Goal: Information Seeking & Learning: Learn about a topic

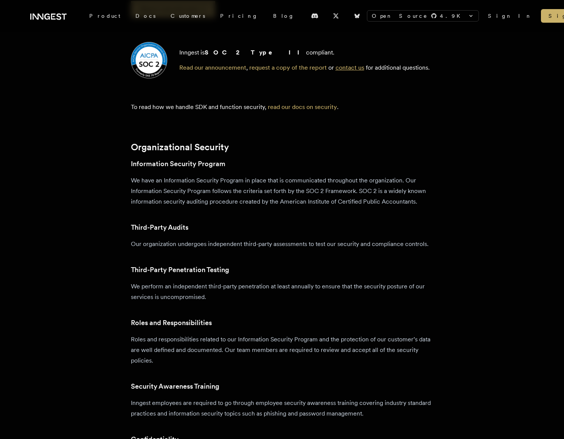
scroll to position [183, 0]
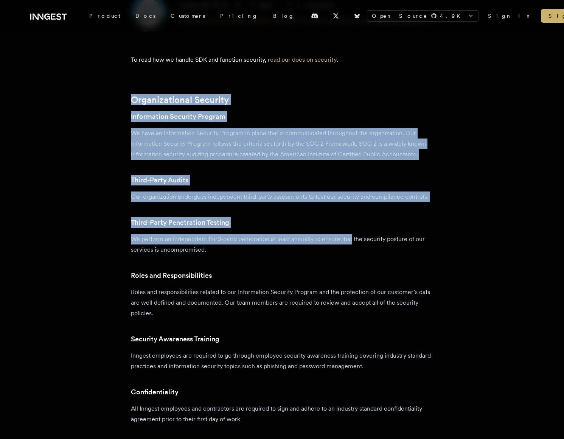
drag, startPoint x: 338, startPoint y: 205, endPoint x: 324, endPoint y: 65, distance: 139.8
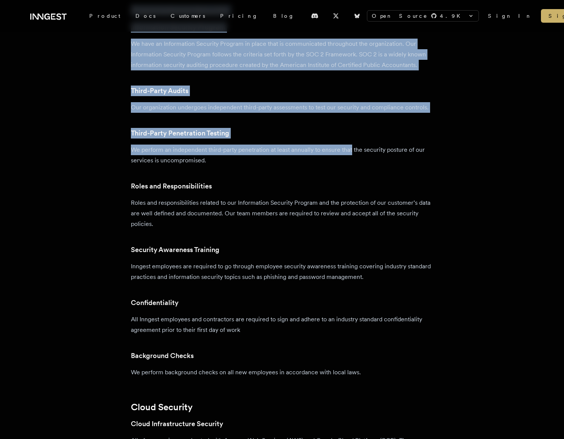
scroll to position [291, 0]
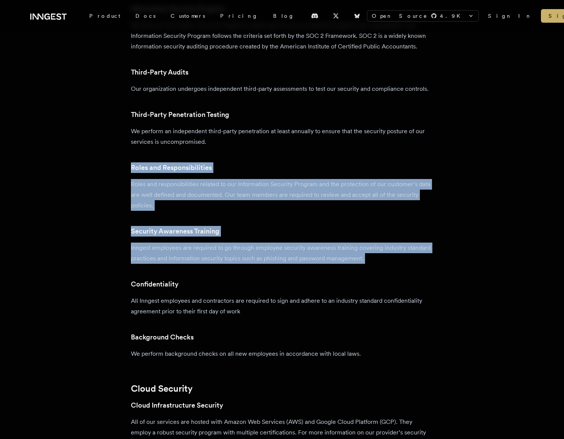
drag, startPoint x: 241, startPoint y: 268, endPoint x: 262, endPoint y: 185, distance: 84.9
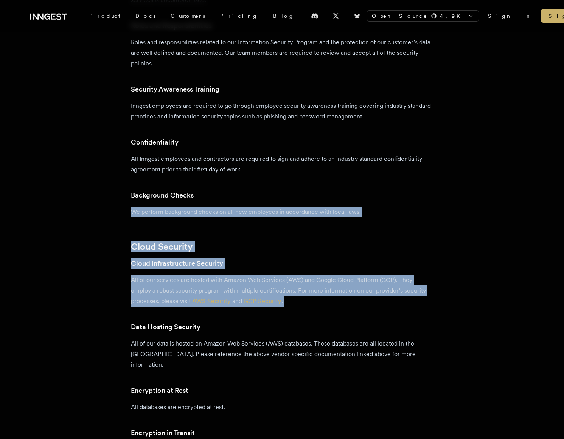
drag, startPoint x: 262, startPoint y: 295, endPoint x: 267, endPoint y: 202, distance: 93.2
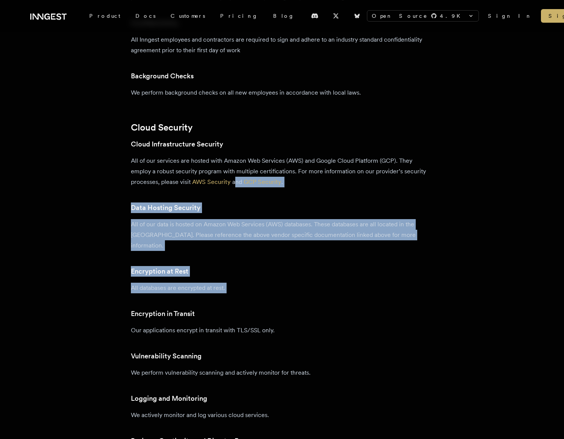
drag, startPoint x: 238, startPoint y: 240, endPoint x: 238, endPoint y: 183, distance: 57.1
click at [238, 183] on div "Organizational Security Information Security Program We have an Information Sec…" at bounding box center [282, 388] width 303 height 1324
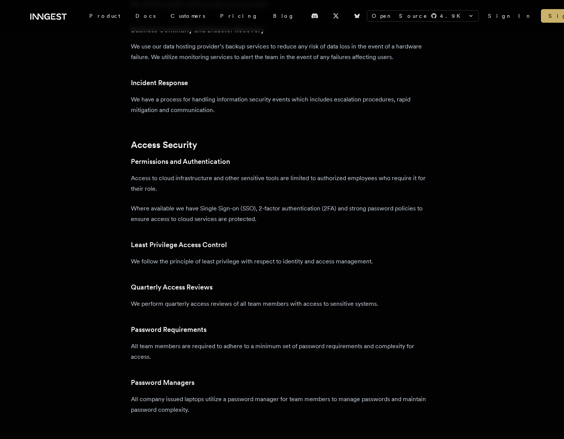
scroll to position [983, 0]
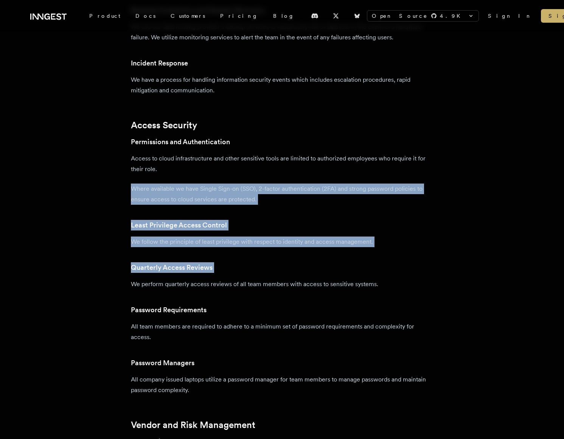
drag, startPoint x: 326, startPoint y: 250, endPoint x: 295, endPoint y: 158, distance: 97.4
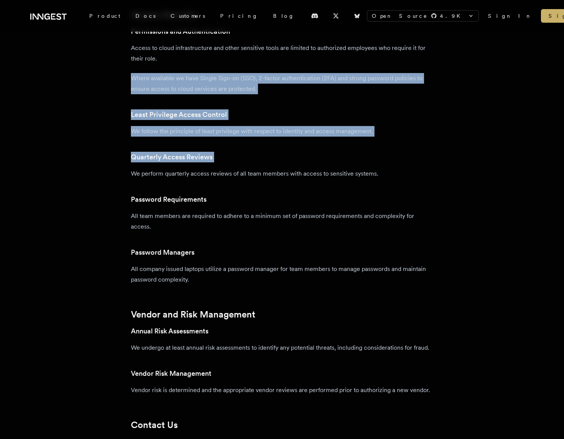
scroll to position [1111, 0]
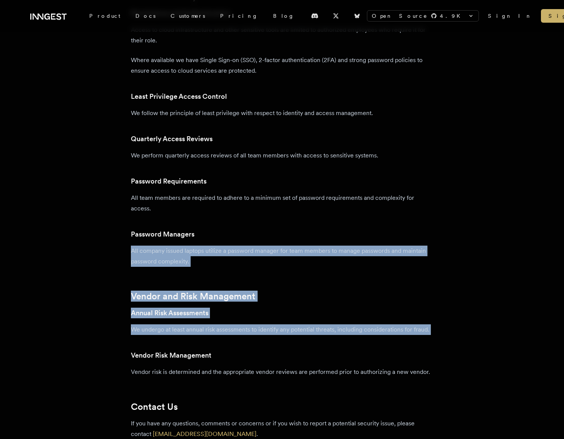
drag, startPoint x: 257, startPoint y: 340, endPoint x: 254, endPoint y: 225, distance: 114.6
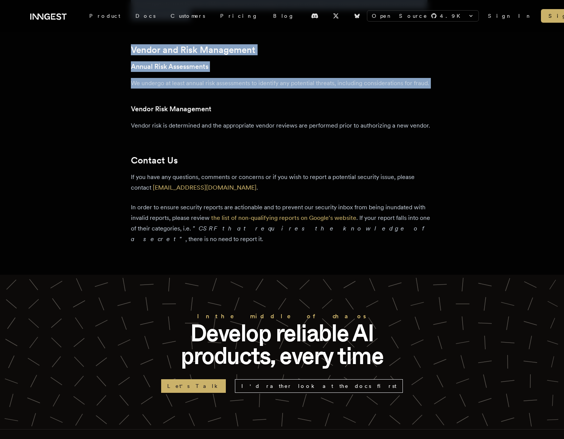
scroll to position [1358, 0]
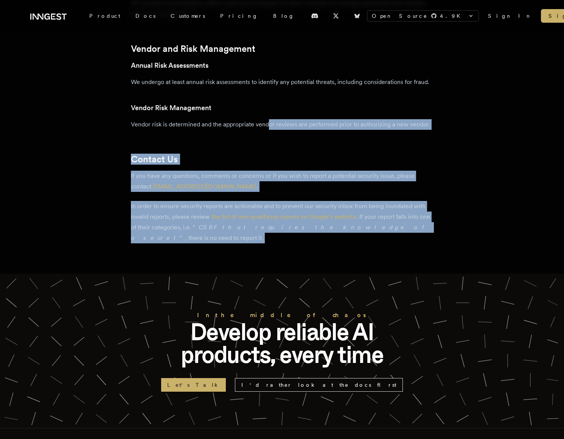
drag, startPoint x: 250, startPoint y: 240, endPoint x: 272, endPoint y: 127, distance: 115.2
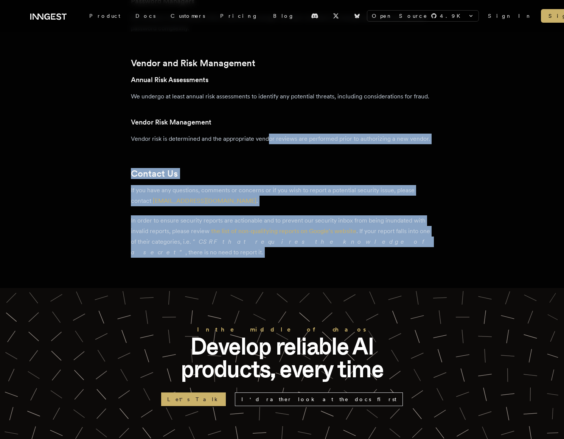
scroll to position [875, 0]
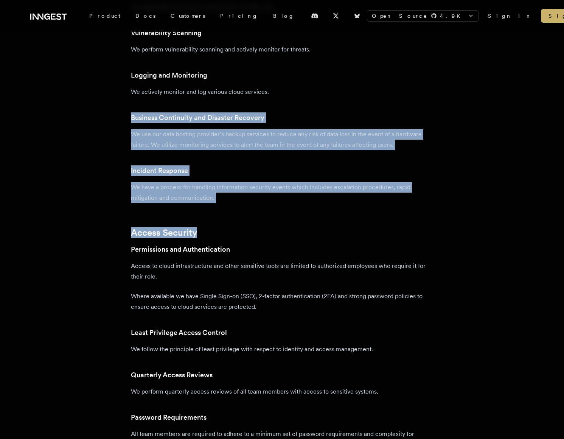
drag, startPoint x: 249, startPoint y: 216, endPoint x: 280, endPoint y: 84, distance: 135.2
click at [280, 84] on div "Organizational Security Information Security Program We have an Information Sec…" at bounding box center [282, 65] width 303 height 1324
click at [364, 182] on p "We have a process for handling information security events which includes escal…" at bounding box center [282, 192] width 303 height 21
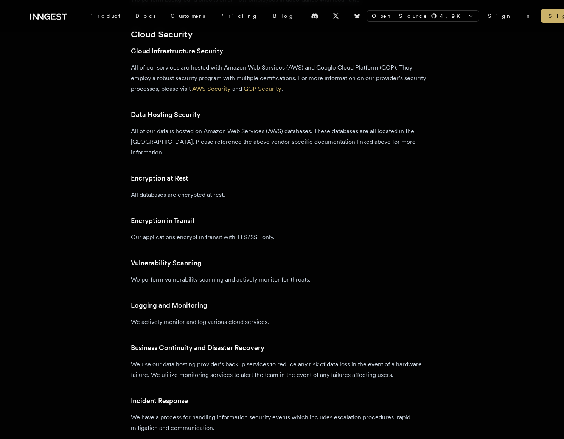
scroll to position [645, 0]
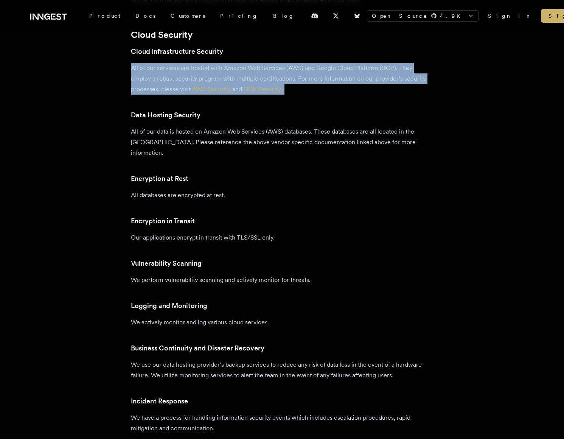
drag, startPoint x: 390, startPoint y: 96, endPoint x: 376, endPoint y: 53, distance: 45.6
click at [376, 53] on div "Organizational Security Information Security Program We have an Information Sec…" at bounding box center [282, 295] width 303 height 1324
click at [376, 59] on div "Organizational Security Information Security Program We have an Information Sec…" at bounding box center [282, 295] width 303 height 1324
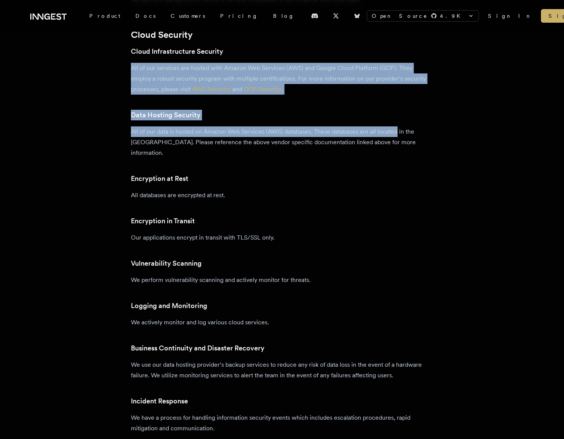
drag, startPoint x: 376, startPoint y: 59, endPoint x: 391, endPoint y: 130, distance: 72.5
click at [391, 130] on div "Organizational Security Information Security Program We have an Information Sec…" at bounding box center [282, 295] width 303 height 1324
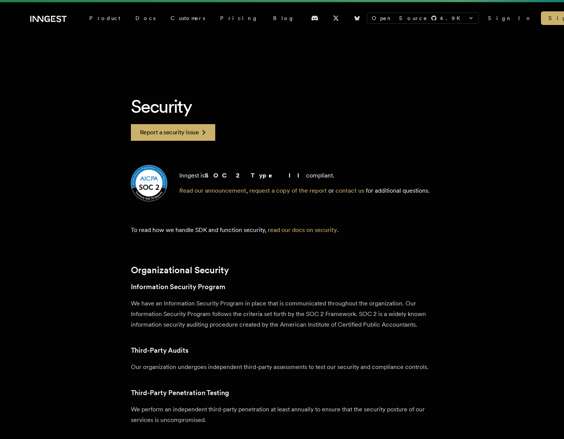
scroll to position [0, 0]
